Goal: Task Accomplishment & Management: Use online tool/utility

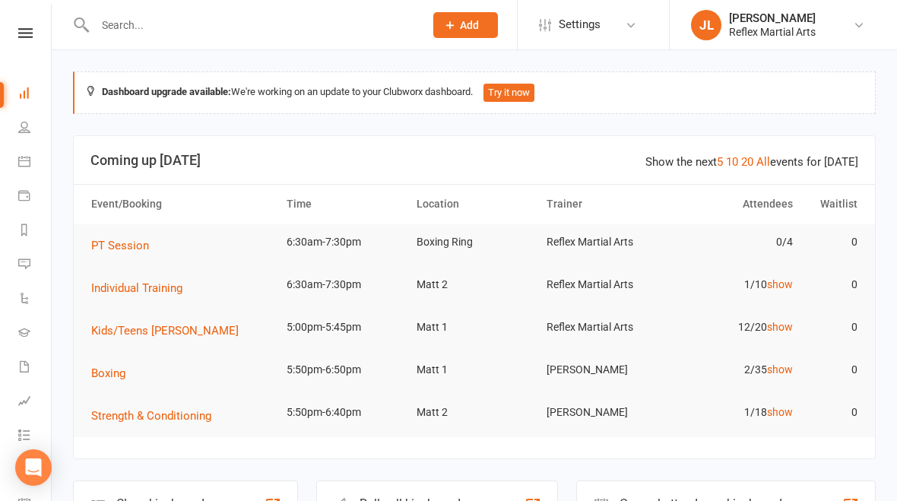
click at [229, 494] on div "Class kiosk mode Member self check-in" at bounding box center [185, 506] width 225 height 52
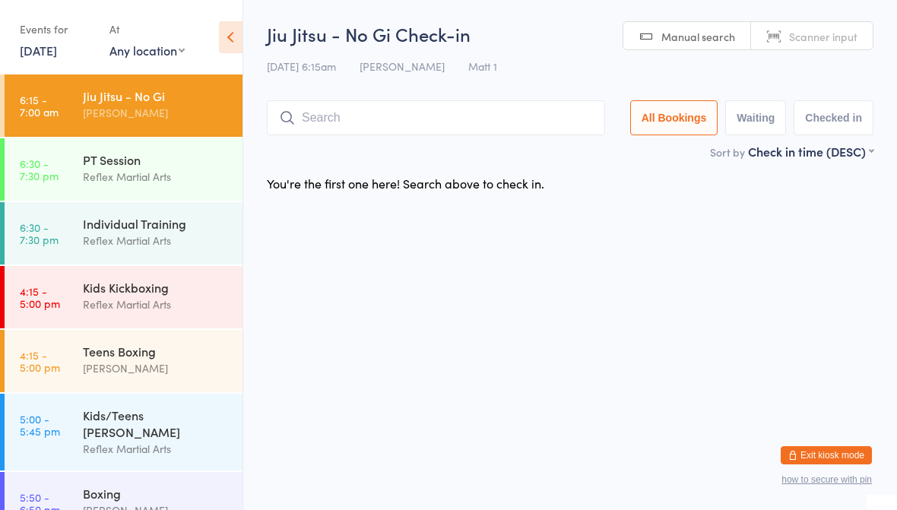
click at [90, 103] on div "Jiu Jitsu - No Gi" at bounding box center [156, 95] width 147 height 17
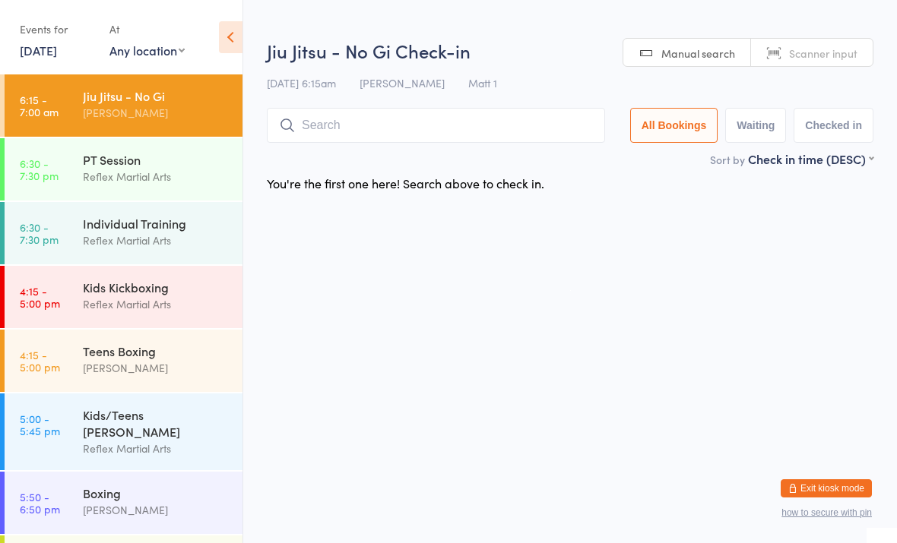
click at [353, 143] on input "search" at bounding box center [436, 125] width 338 height 35
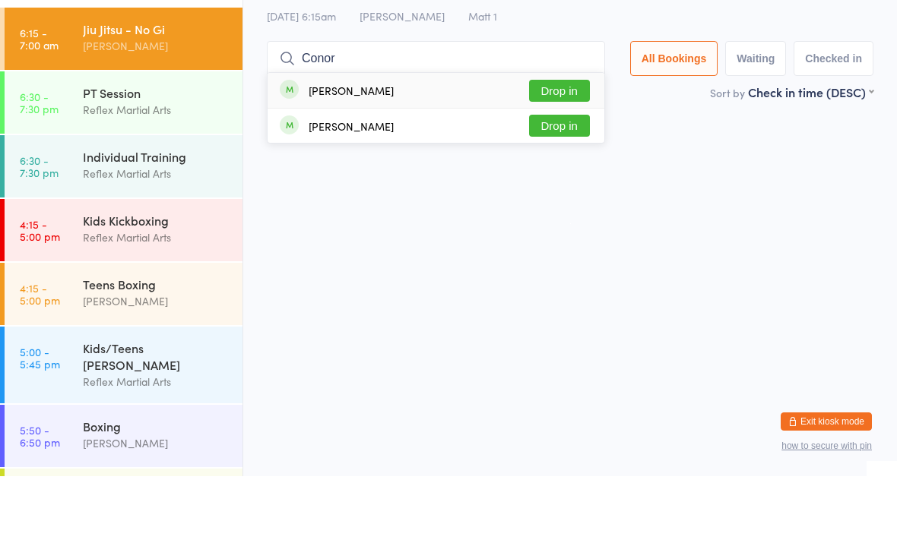
type input "Conor"
click at [549, 147] on button "Drop in" at bounding box center [559, 158] width 61 height 22
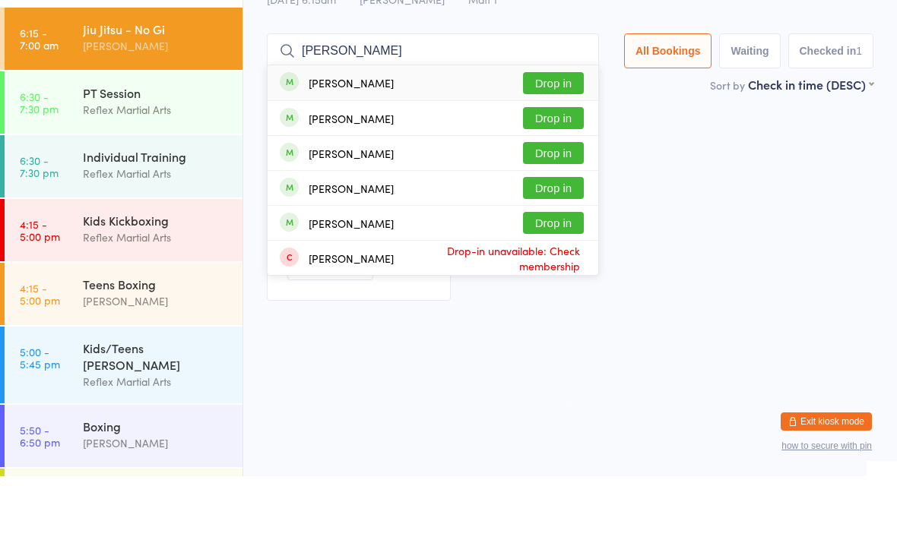
type input "Dan"
click at [546, 139] on button "Drop in" at bounding box center [553, 150] width 61 height 22
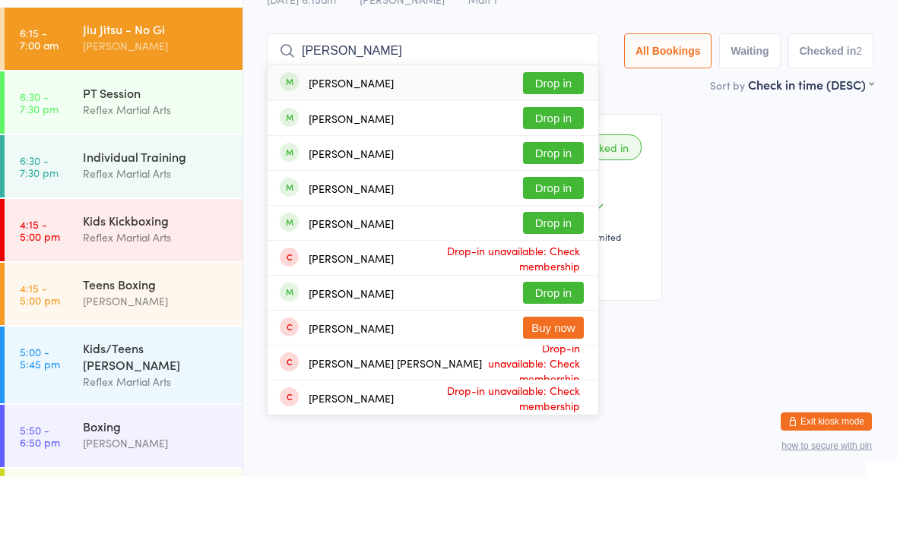
type input "Charlie"
click at [558, 139] on button "Drop in" at bounding box center [553, 150] width 61 height 22
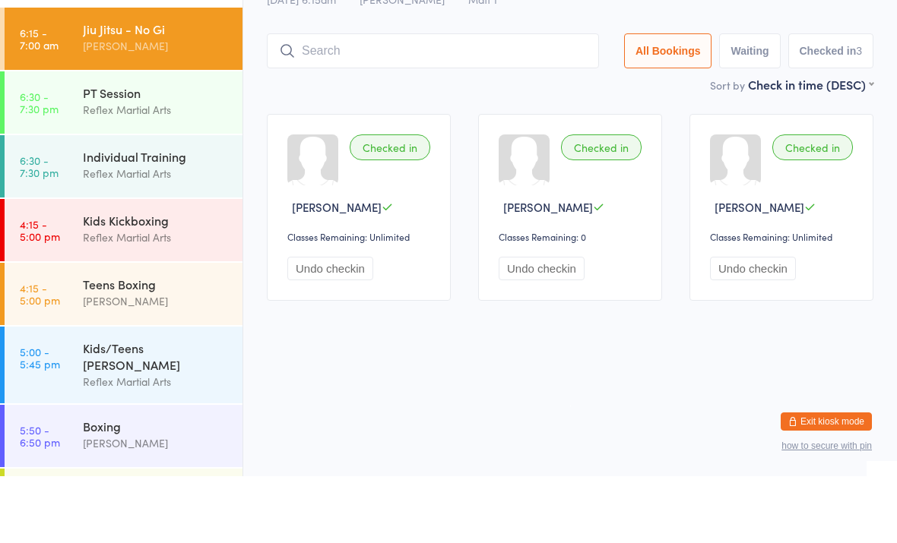
click at [156, 104] on div "[PERSON_NAME]" at bounding box center [156, 112] width 147 height 17
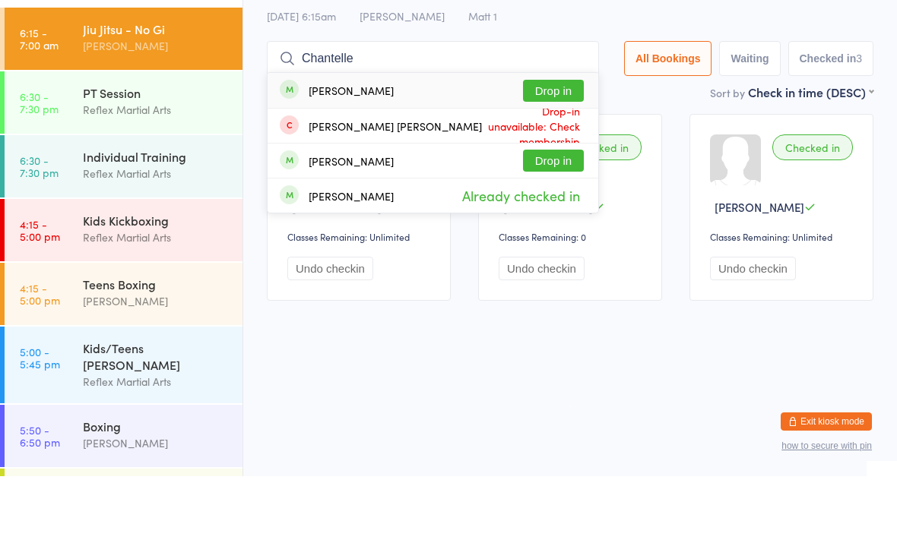
type input "Chantelle"
click at [555, 147] on button "Drop in" at bounding box center [553, 158] width 61 height 22
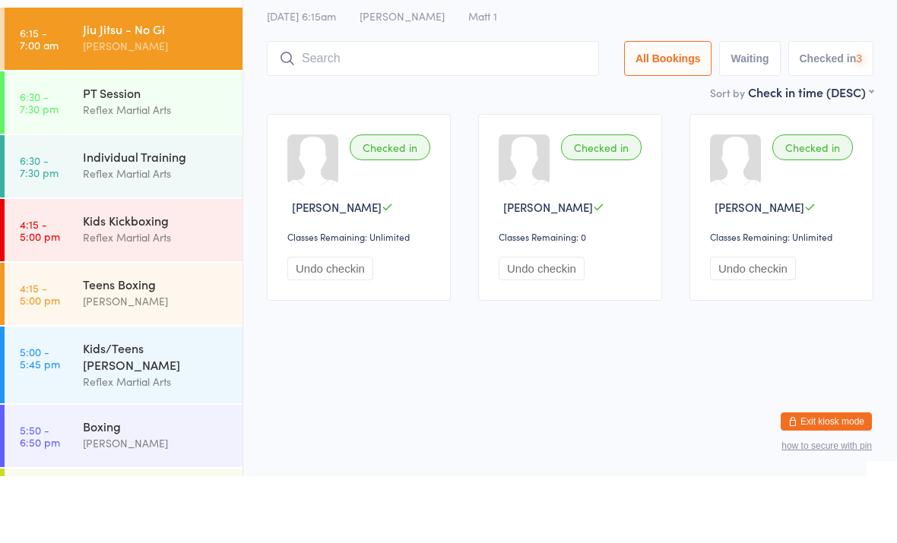
scroll to position [14, 0]
